Goal: Find specific page/section: Find specific page/section

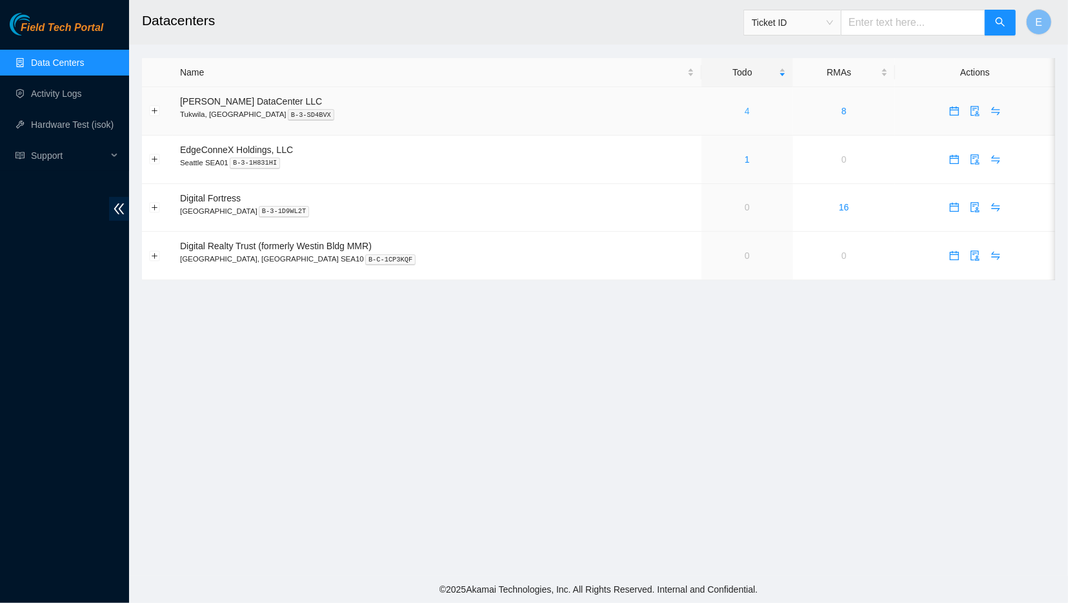
click at [745, 113] on link "4" at bounding box center [747, 111] width 5 height 10
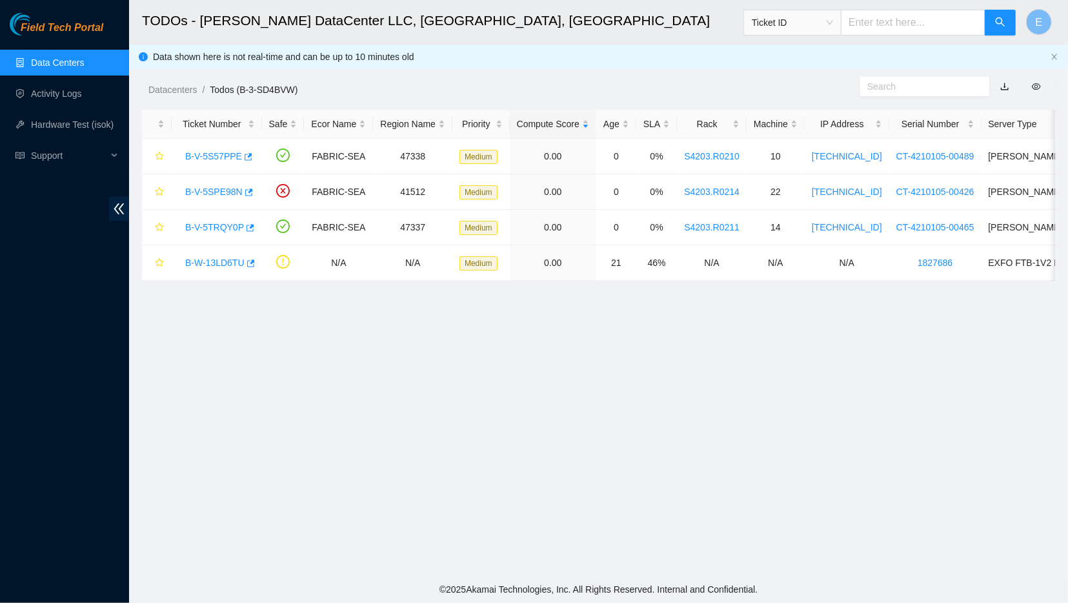
click at [39, 60] on link "Data Centers" at bounding box center [57, 62] width 53 height 10
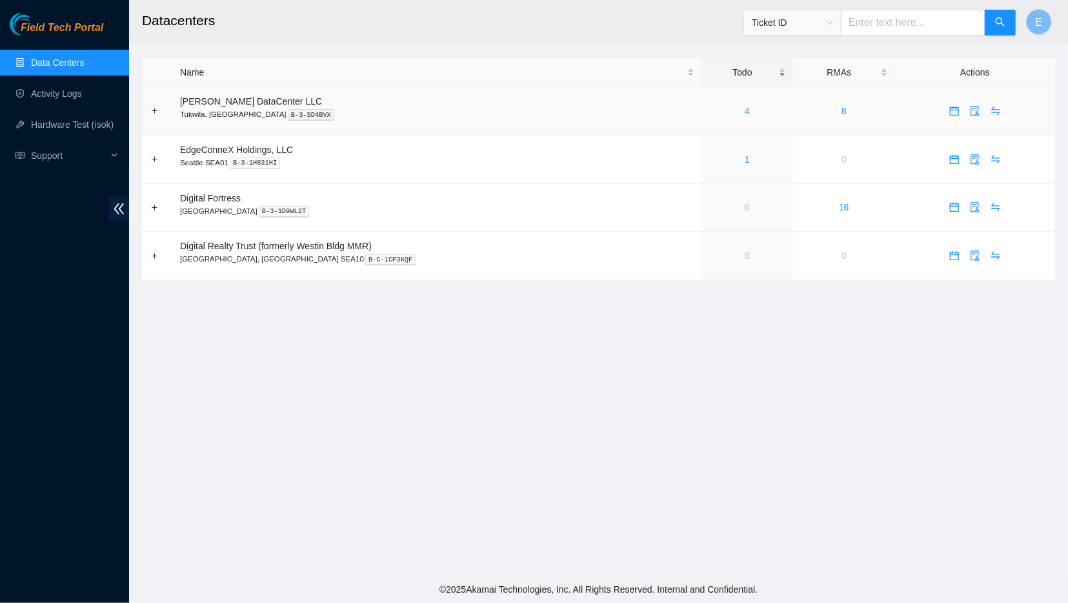
click at [745, 114] on link "4" at bounding box center [747, 111] width 5 height 10
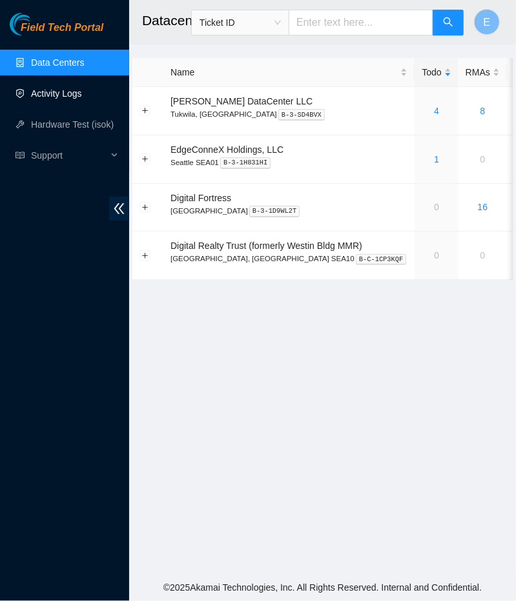
click at [76, 97] on link "Activity Logs" at bounding box center [56, 93] width 51 height 10
